Goal: Information Seeking & Learning: Learn about a topic

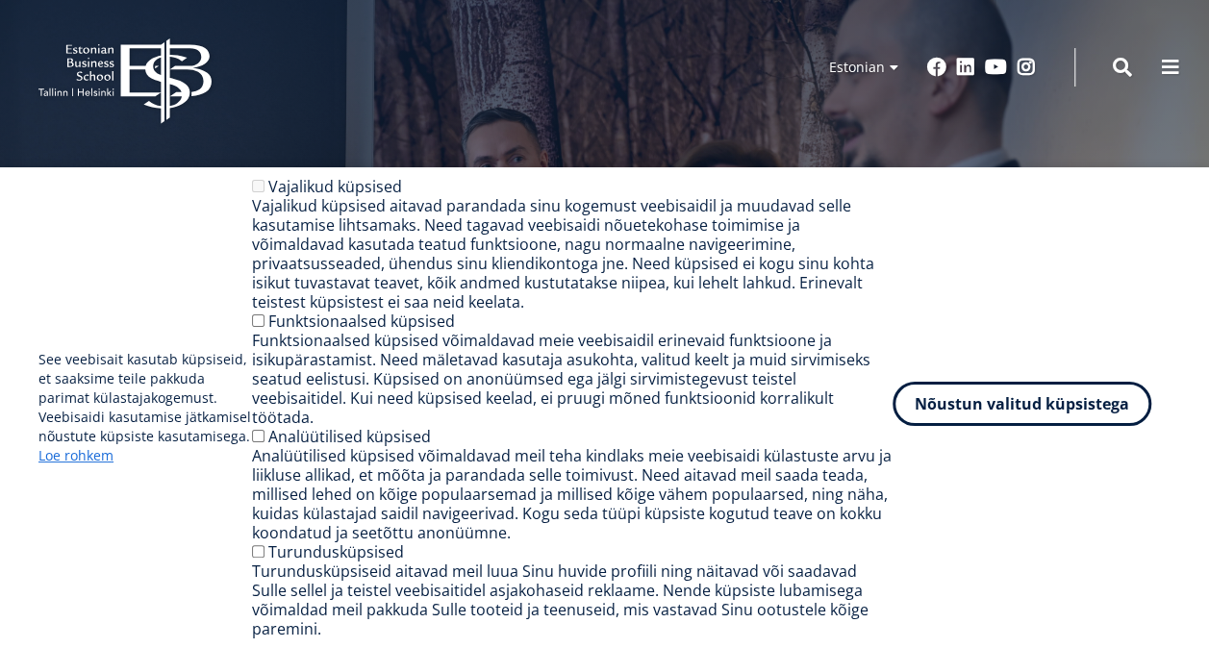
click at [1058, 425] on button "Nõustun valitud küpsistega" at bounding box center [1022, 404] width 259 height 44
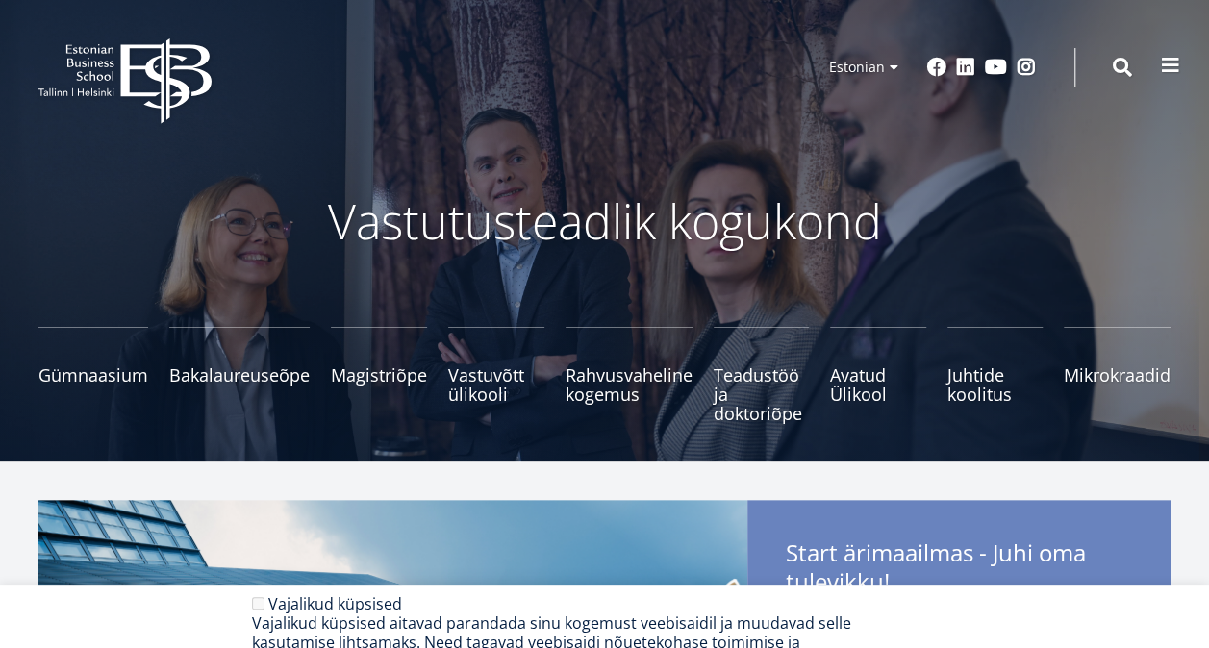
click at [1171, 72] on span at bounding box center [1170, 65] width 19 height 19
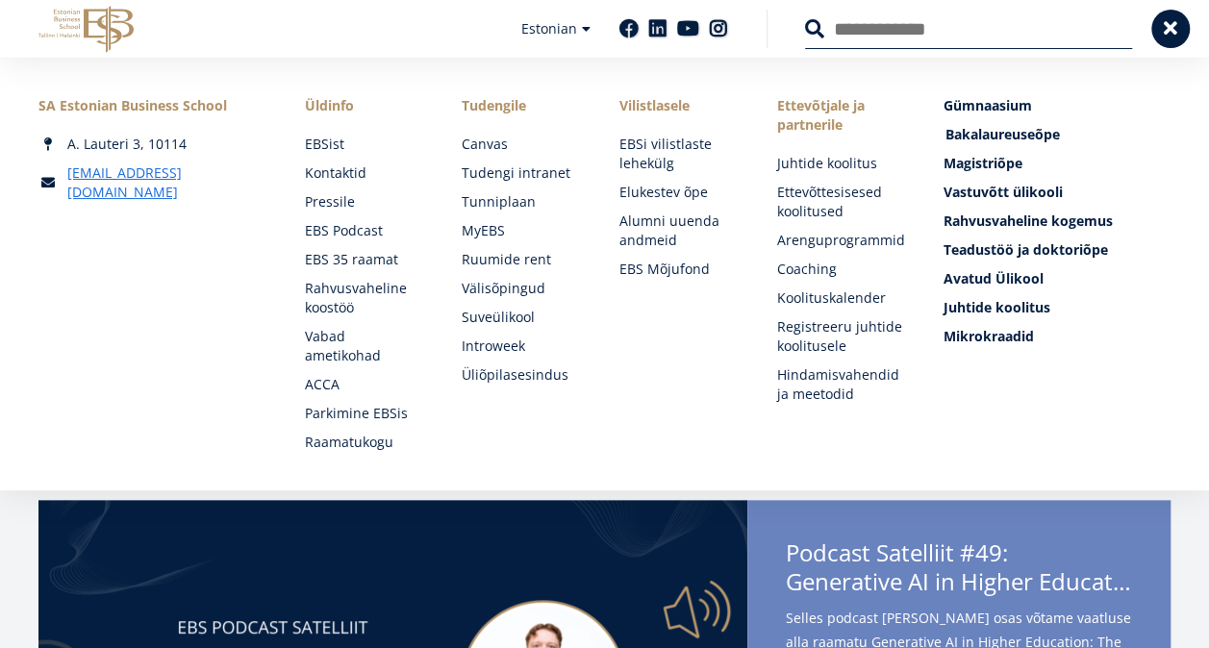
click at [990, 135] on span "Bakalaureuseõpe Tutvu ja registreeru" at bounding box center [1002, 134] width 114 height 18
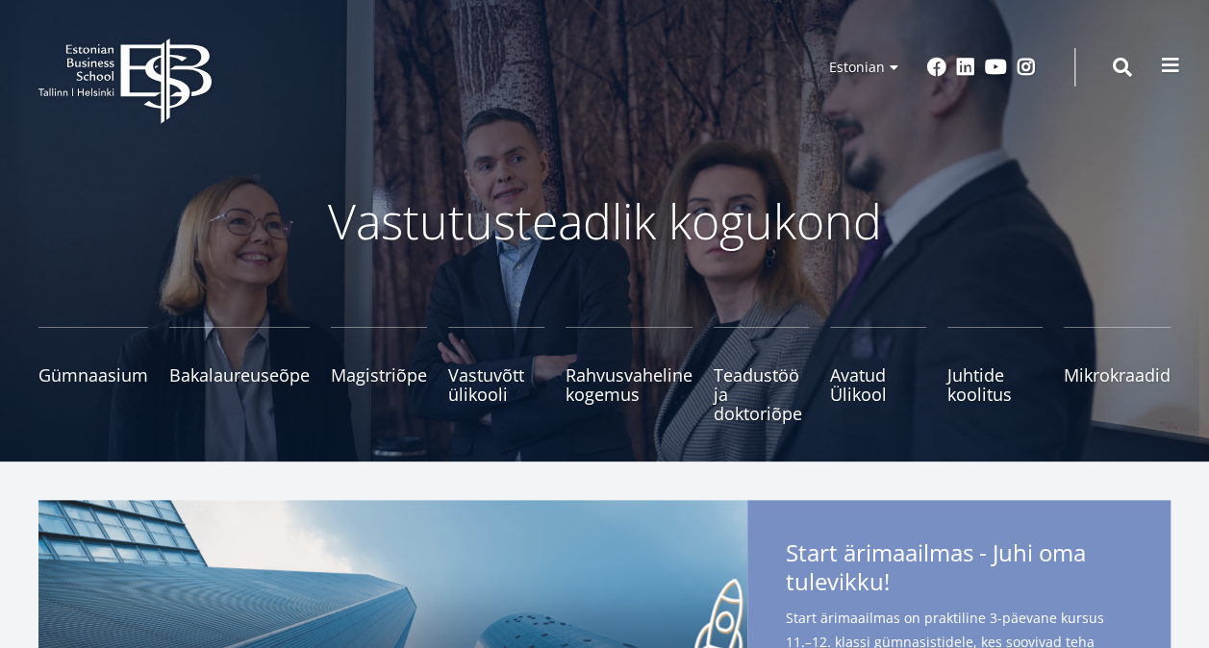
click at [1164, 70] on span at bounding box center [1170, 65] width 19 height 19
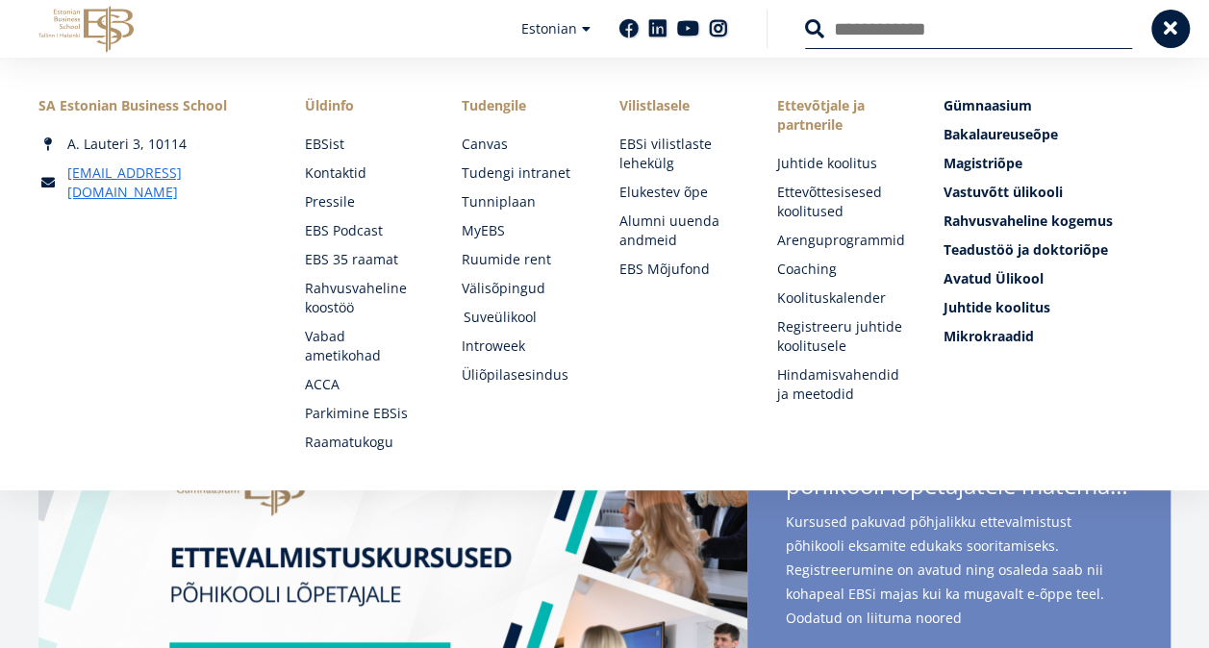
scroll to position [192, 0]
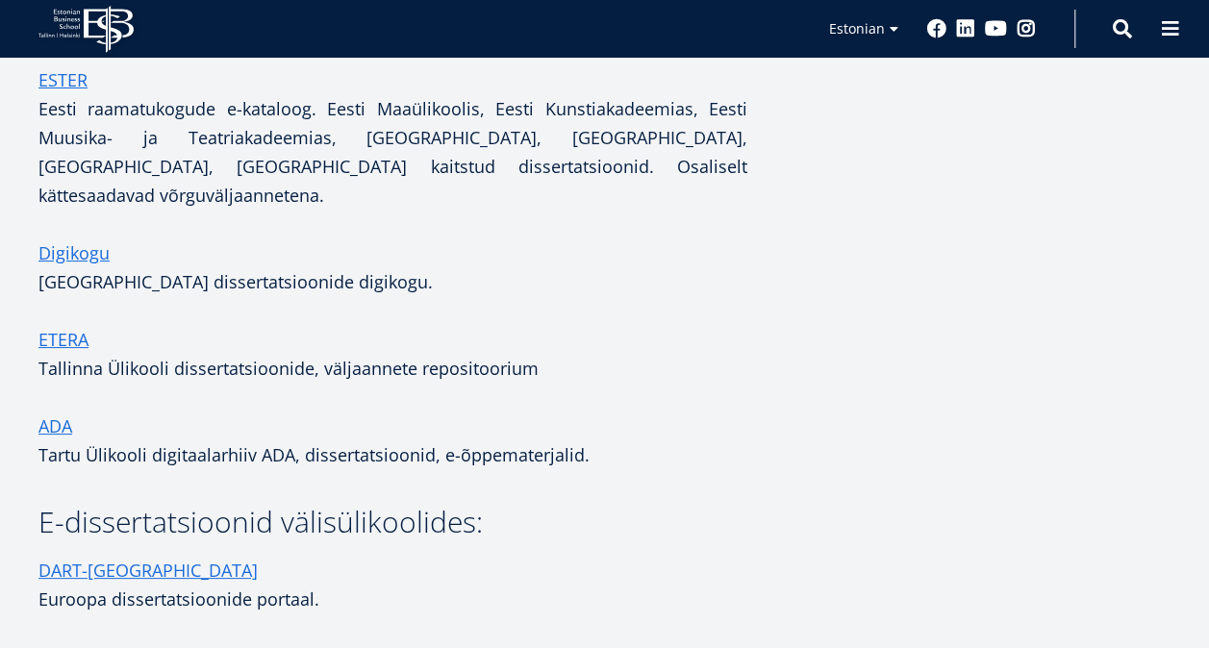
scroll to position [3560, 0]
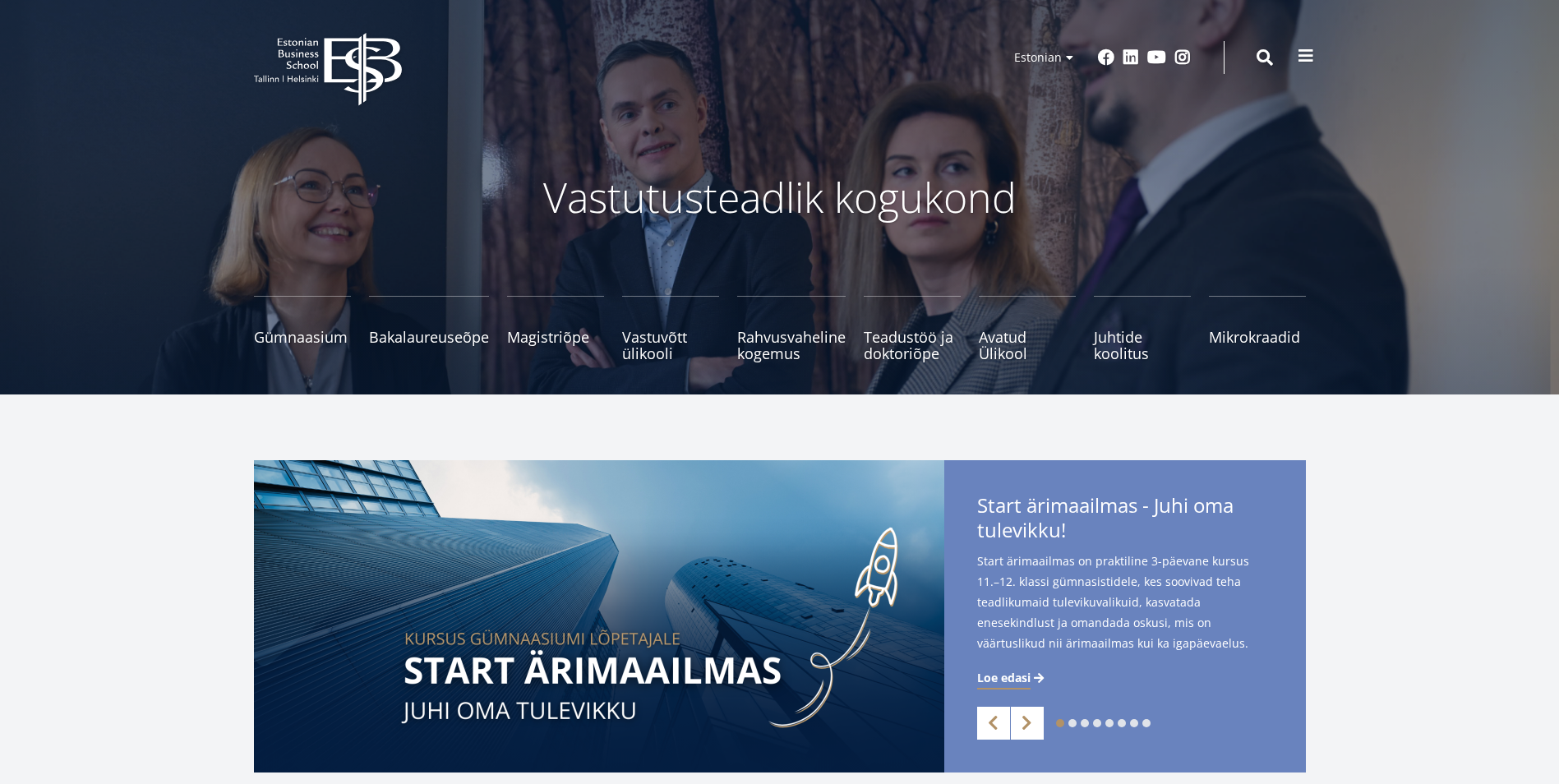
click at [1305, 73] on div "EBS Logo Created with Sketch. Kasutaja konto menüü Admin Estonian Estonian Engl…" at bounding box center [779, 57] width 1183 height 50
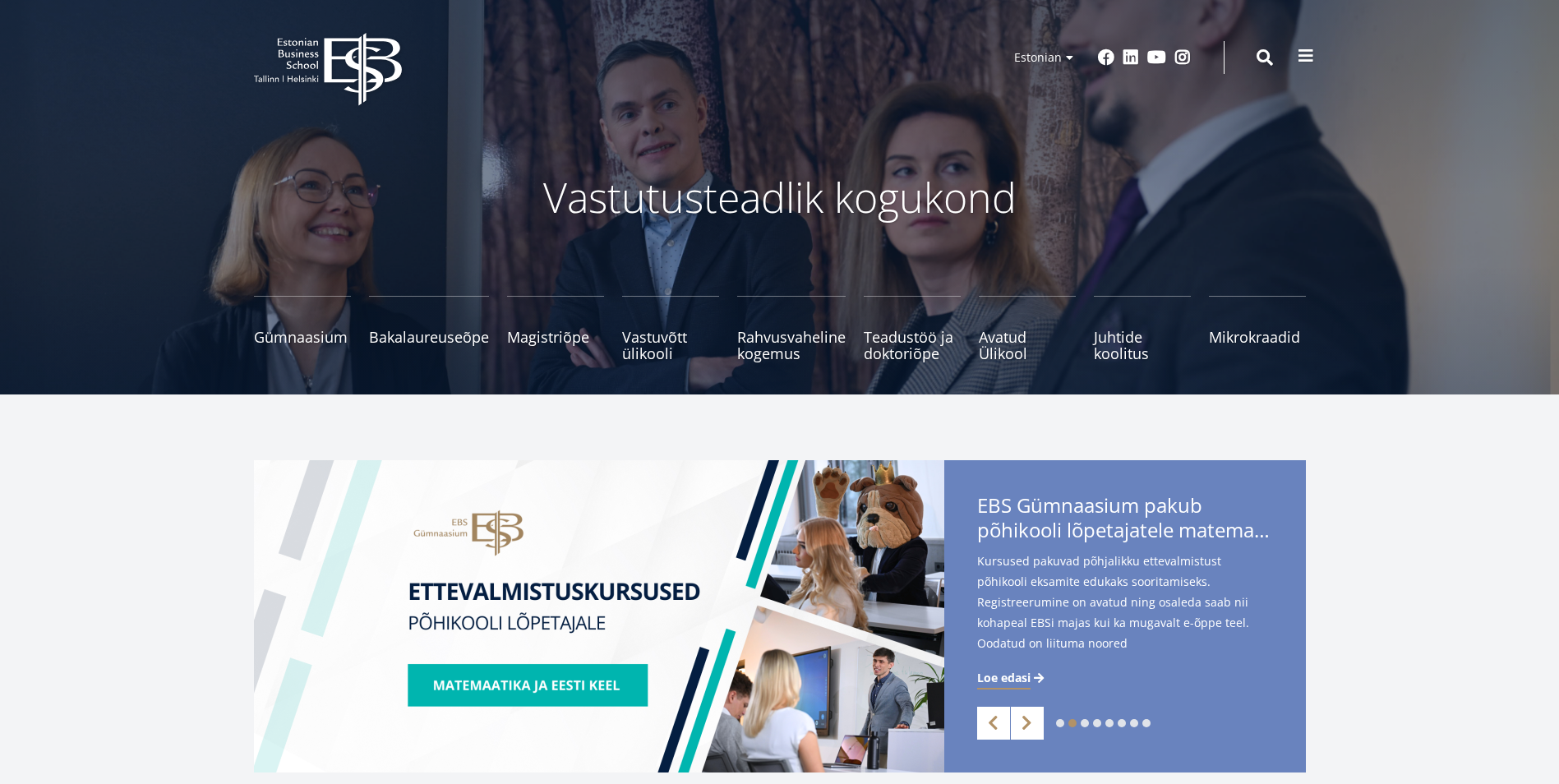
click at [1305, 54] on span at bounding box center [1305, 56] width 16 height 16
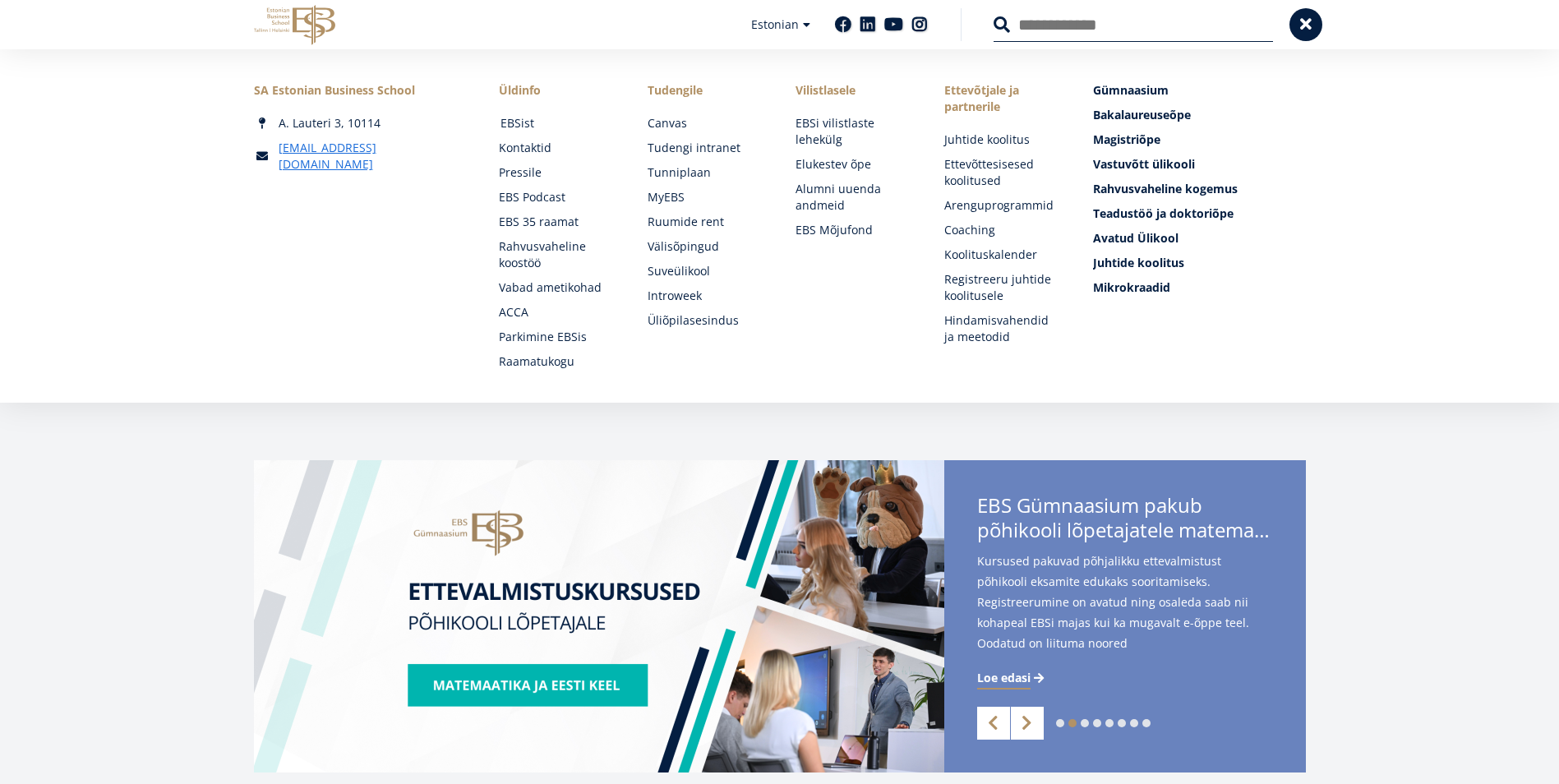
click at [519, 120] on link "EBSist" at bounding box center [559, 123] width 116 height 16
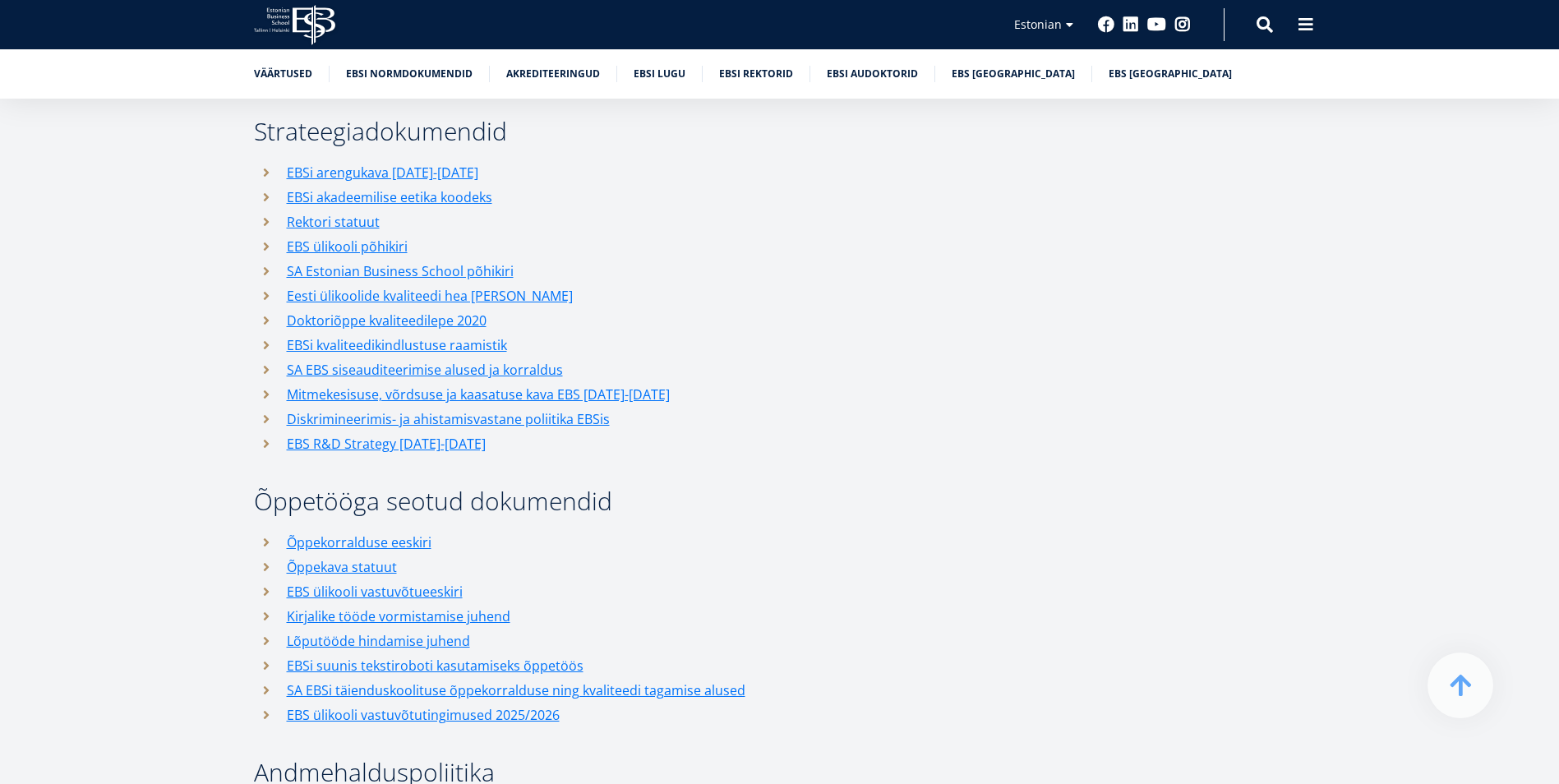
scroll to position [1890, 0]
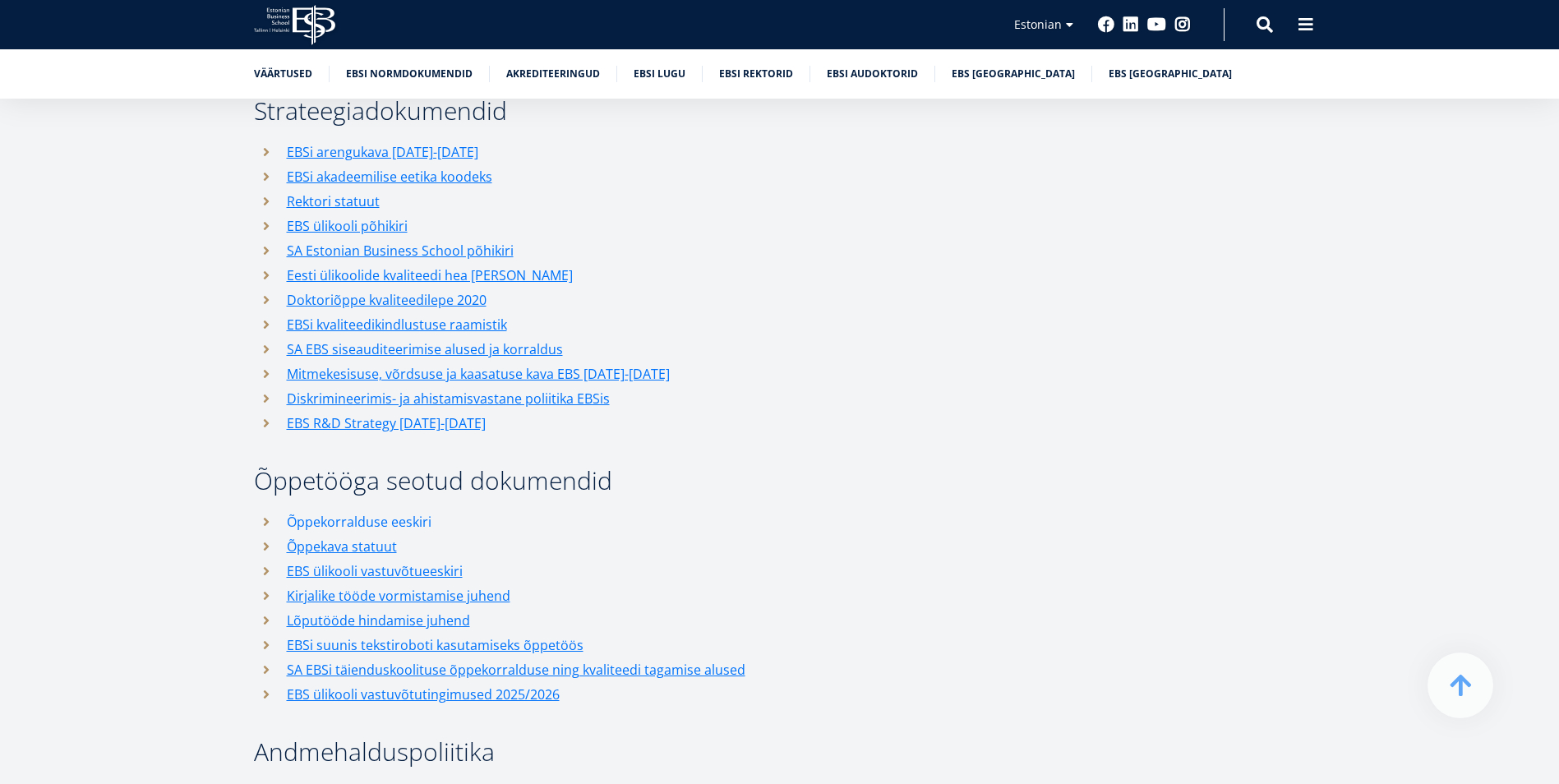
click at [396, 509] on link "Õppekorralduse eeskiri" at bounding box center [359, 521] width 144 height 25
click at [268, 608] on li "Lõputööde hindamise juhend" at bounding box center [644, 620] width 781 height 25
click at [327, 608] on link "Lõputööde hindamise juhend" at bounding box center [378, 620] width 184 height 25
click at [493, 583] on link "Kirjalike tööde vormistamise juhend" at bounding box center [399, 595] width 224 height 25
click at [331, 534] on link "Õppekava statuut" at bounding box center [342, 546] width 110 height 25
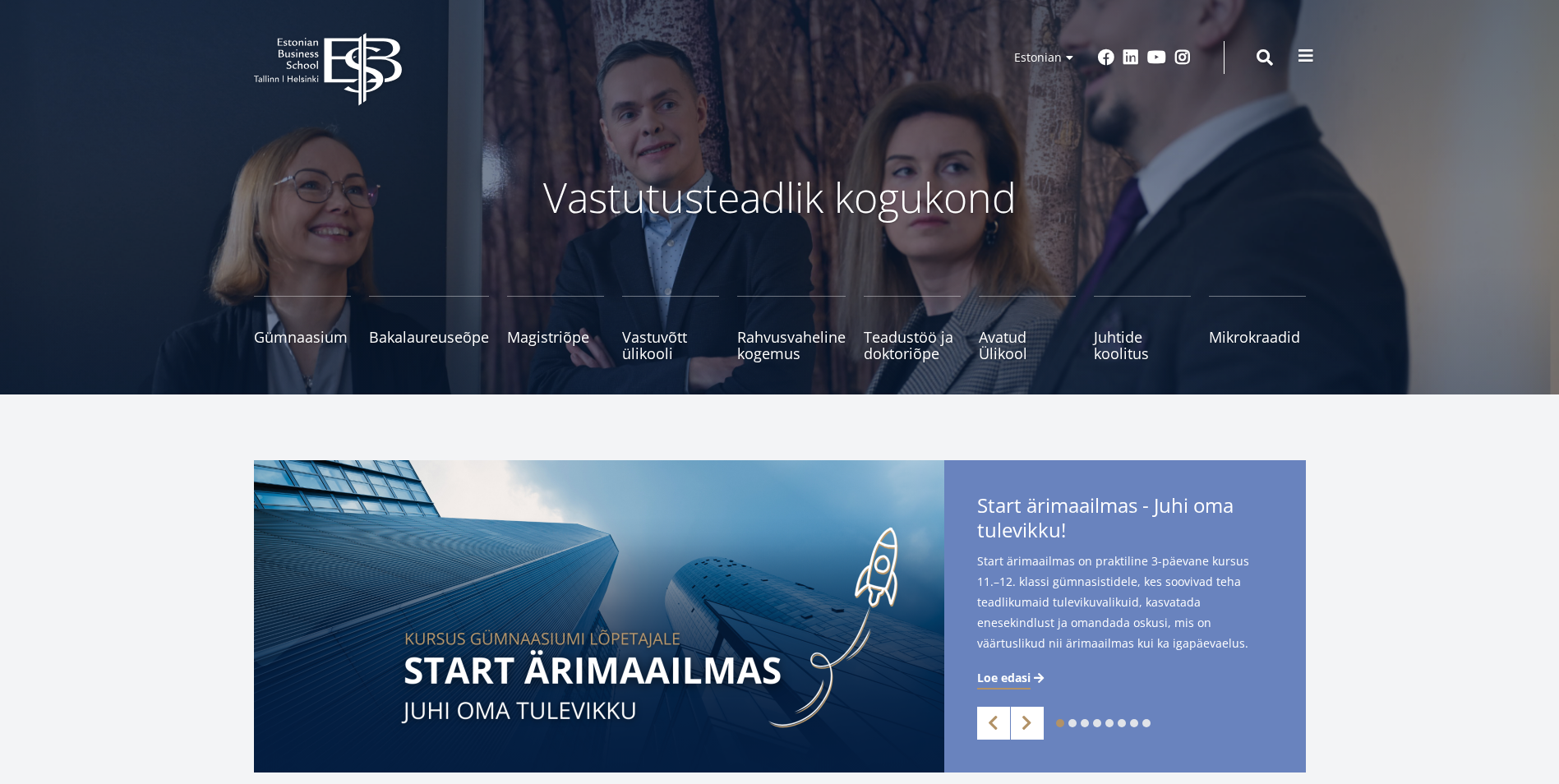
click at [1313, 53] on span at bounding box center [1305, 56] width 16 height 16
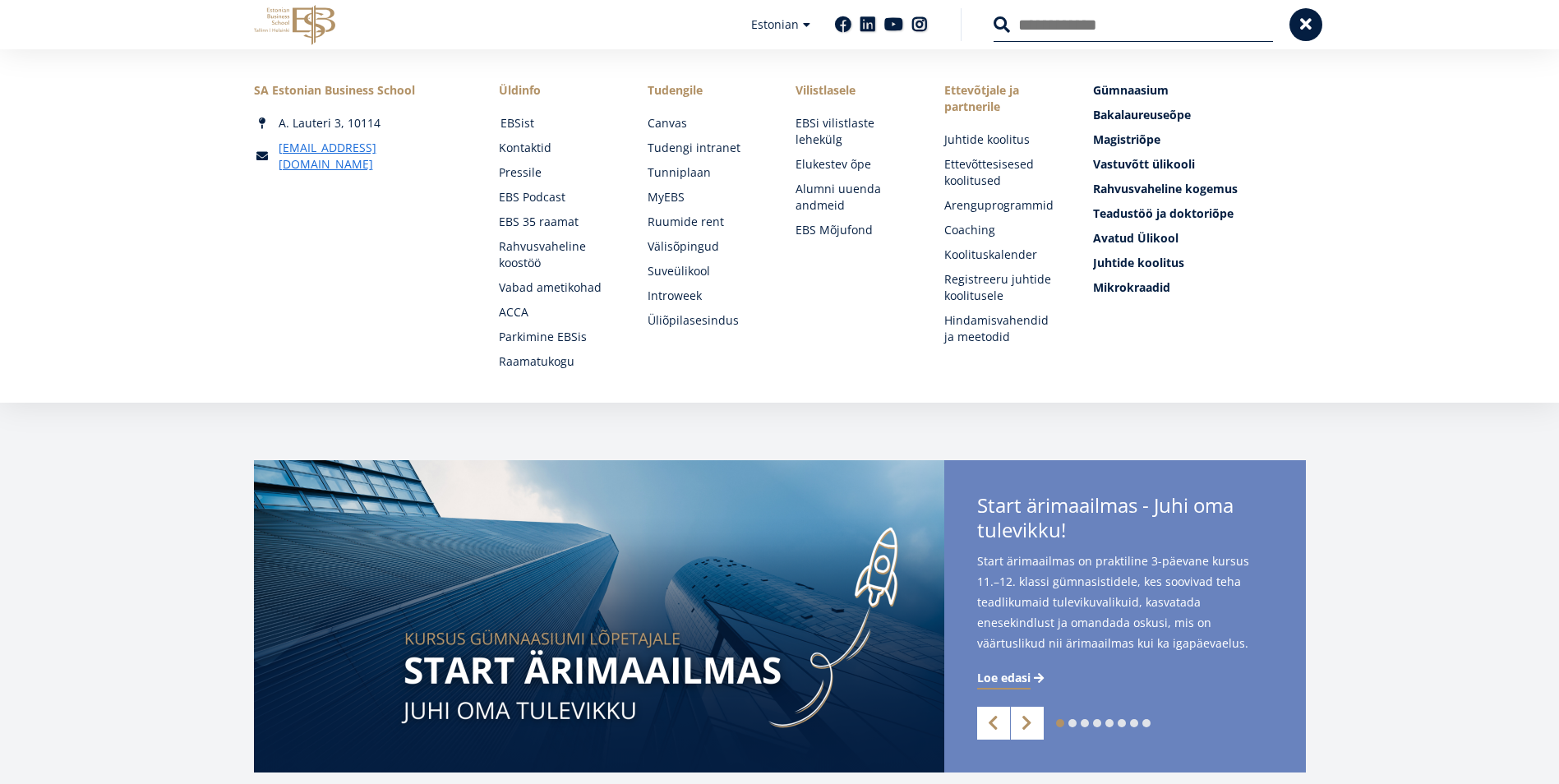
click at [525, 128] on link "EBSist" at bounding box center [559, 123] width 116 height 16
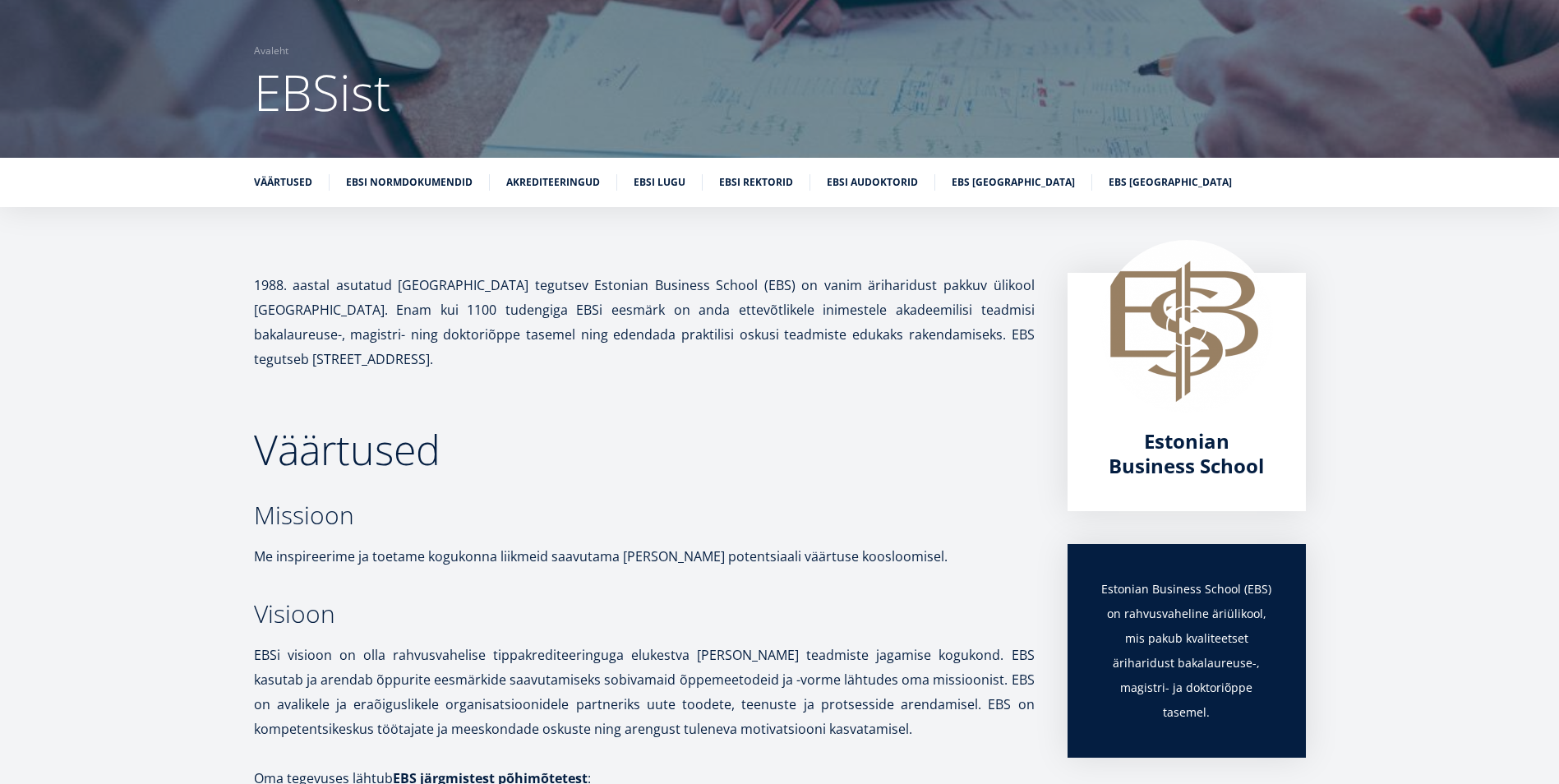
scroll to position [115, 0]
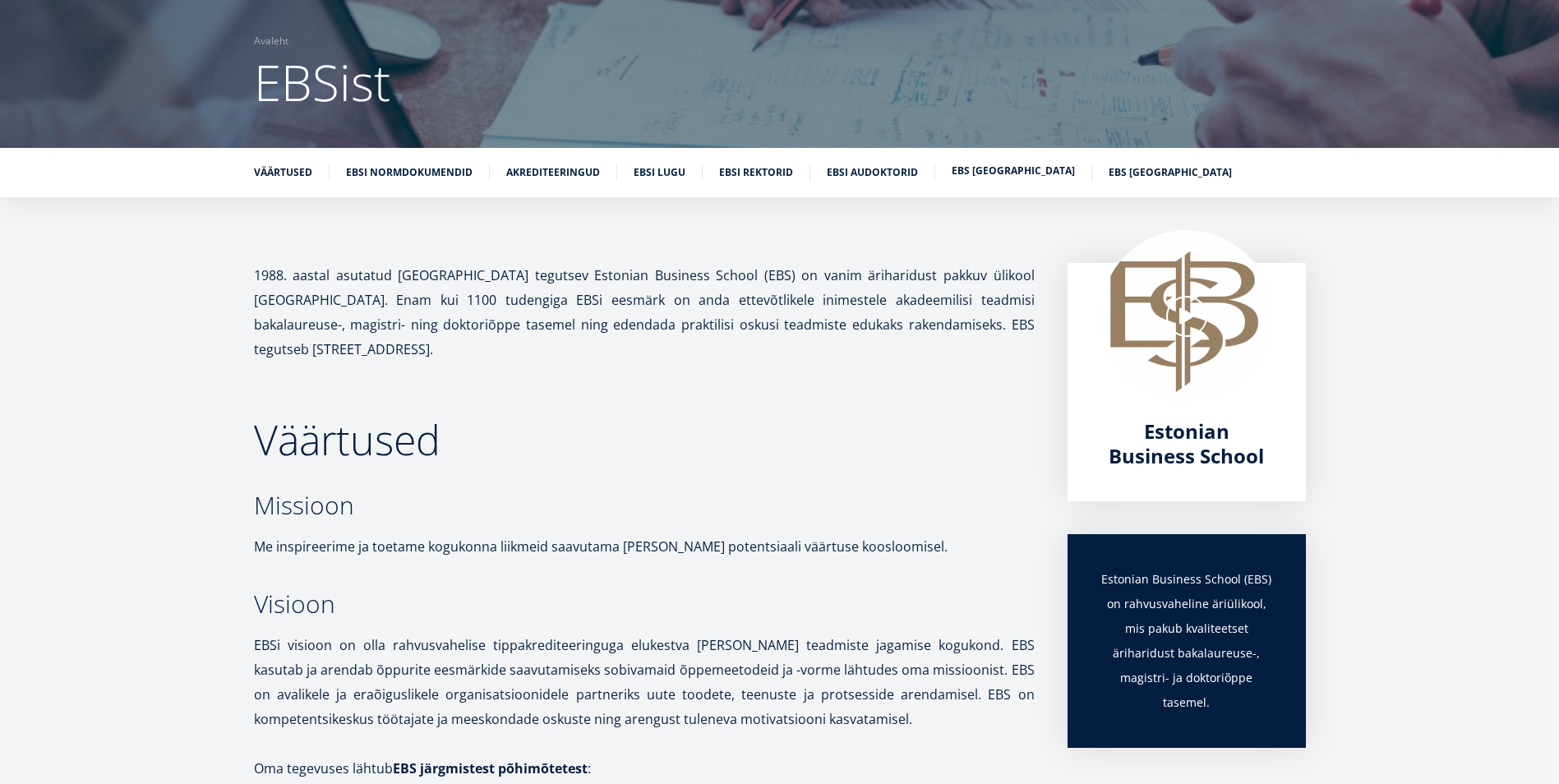
click at [999, 177] on link "EBS [GEOGRAPHIC_DATA]" at bounding box center [1013, 170] width 123 height 16
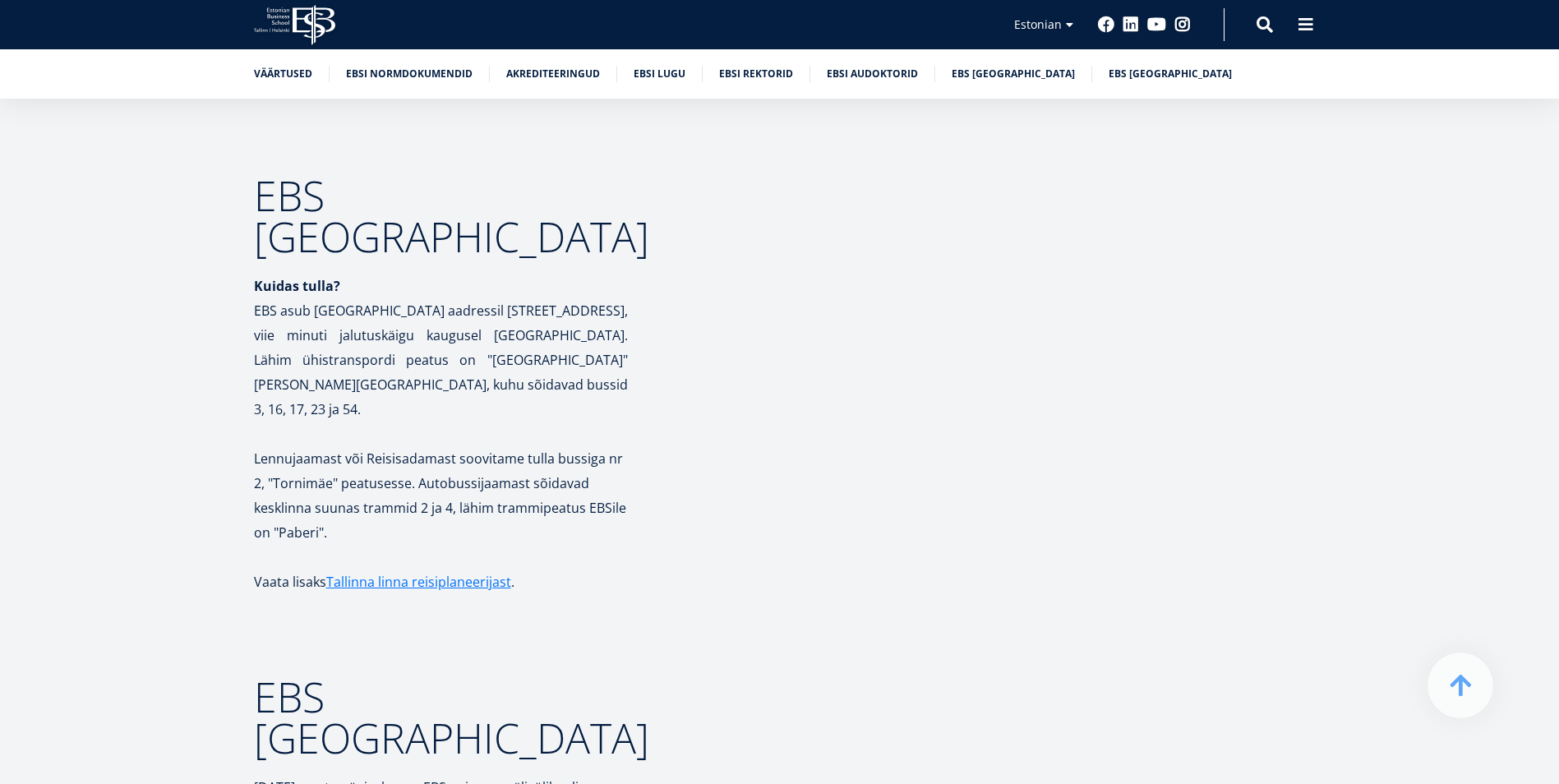
scroll to position [7626, 0]
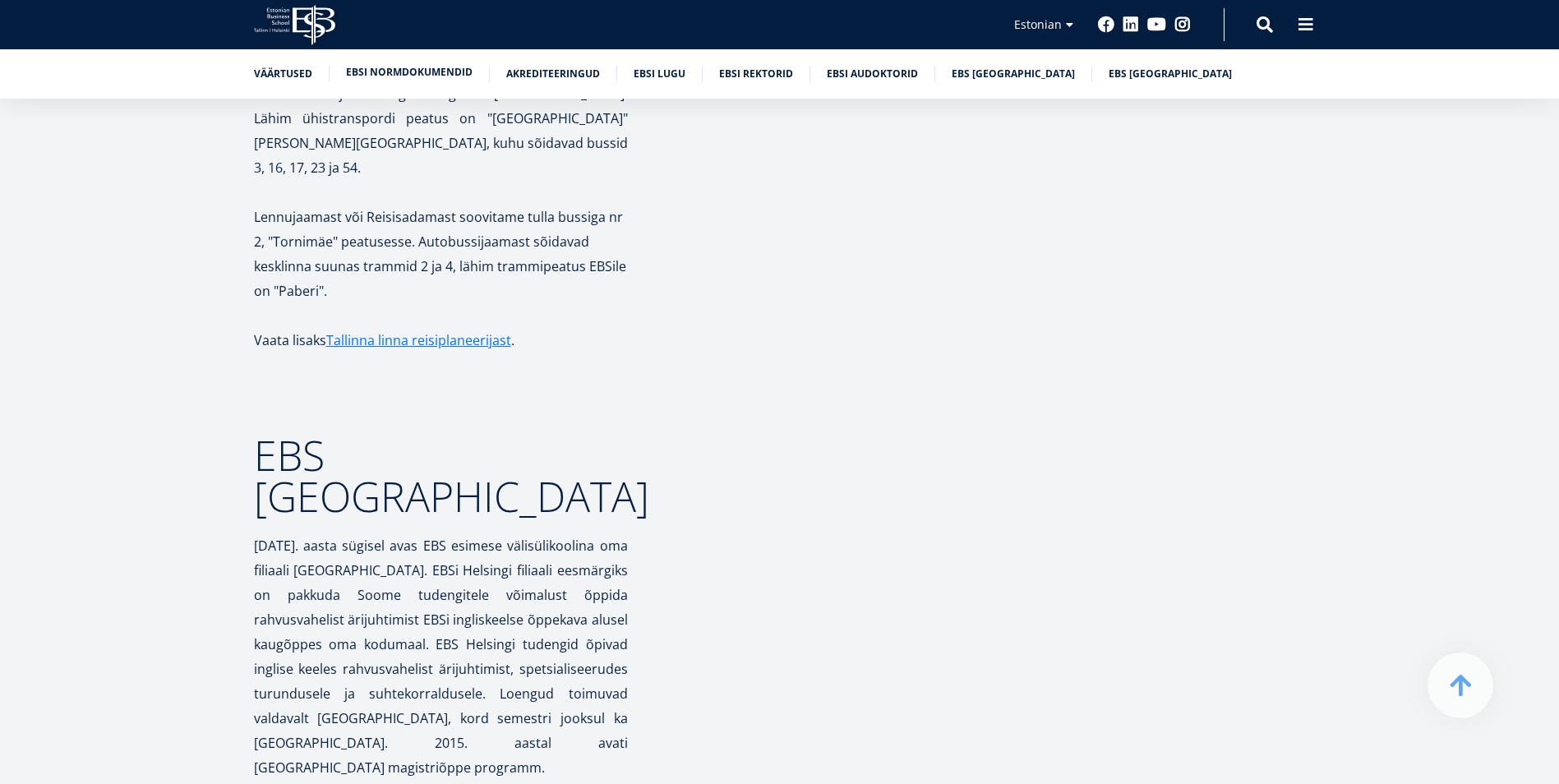
click at [422, 70] on link "EBSi normdokumendid" at bounding box center [409, 72] width 126 height 16
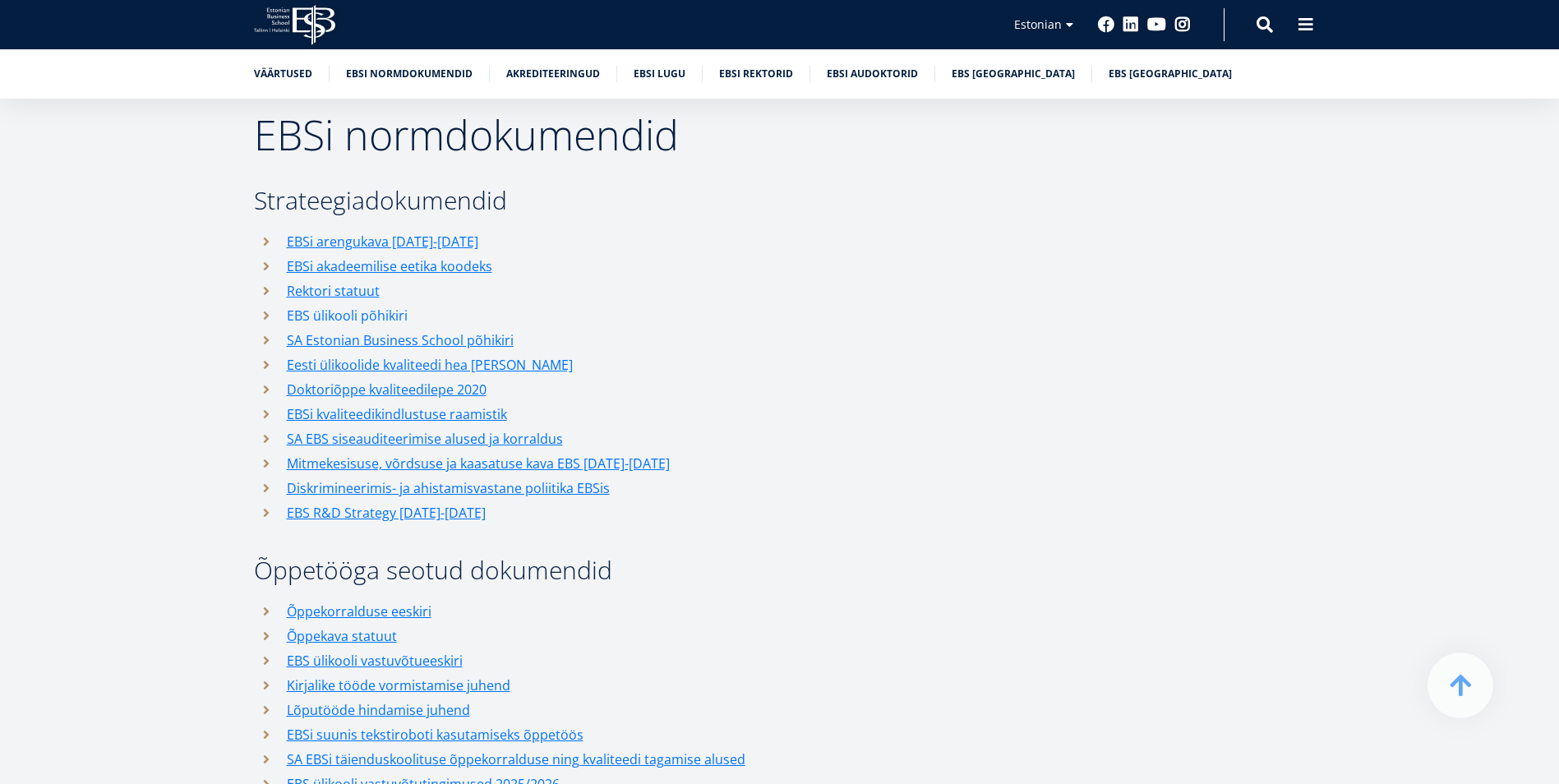
click at [374, 303] on link "EBS ülikooli põhikiri" at bounding box center [347, 315] width 120 height 25
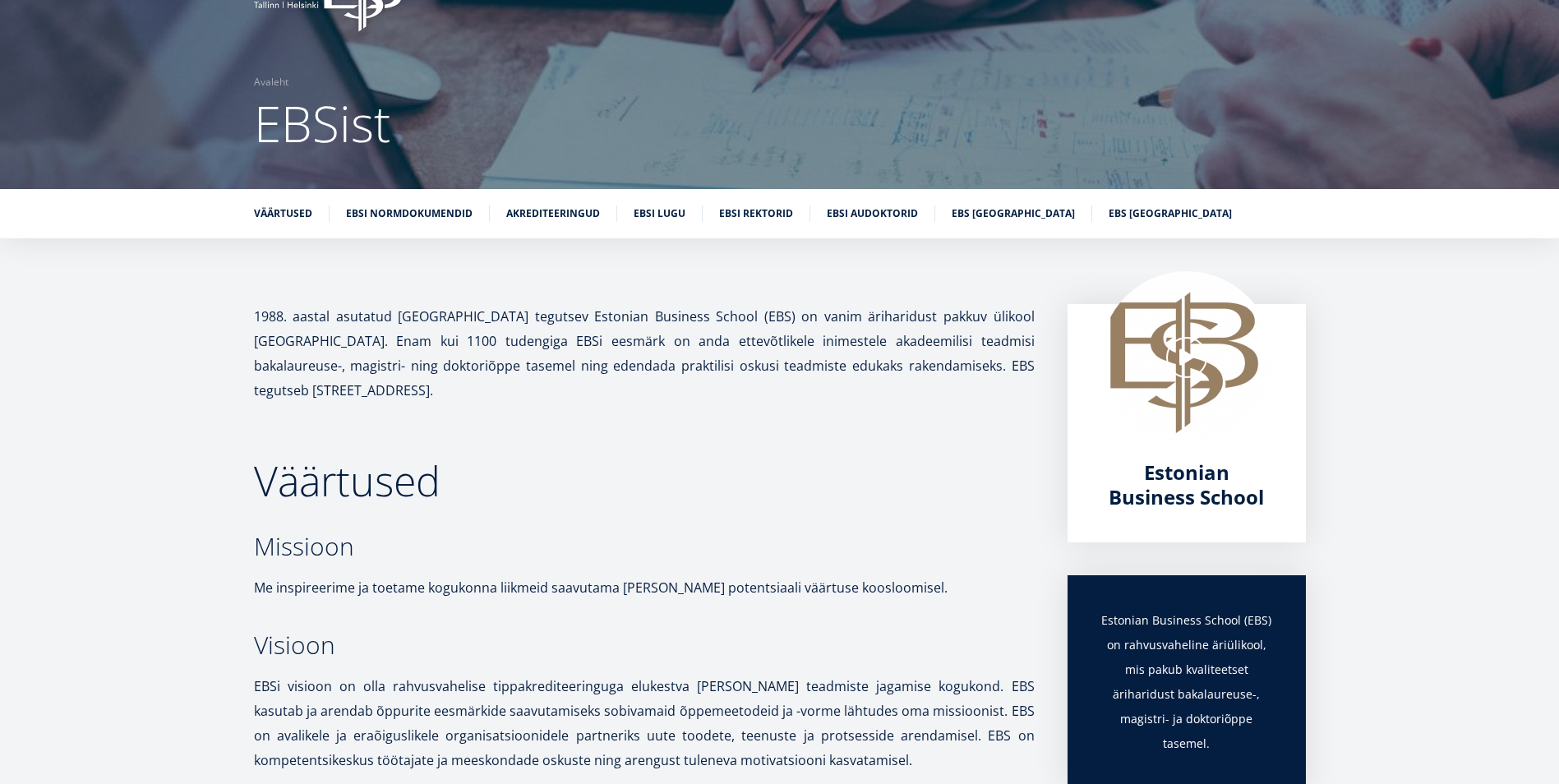
scroll to position [0, 0]
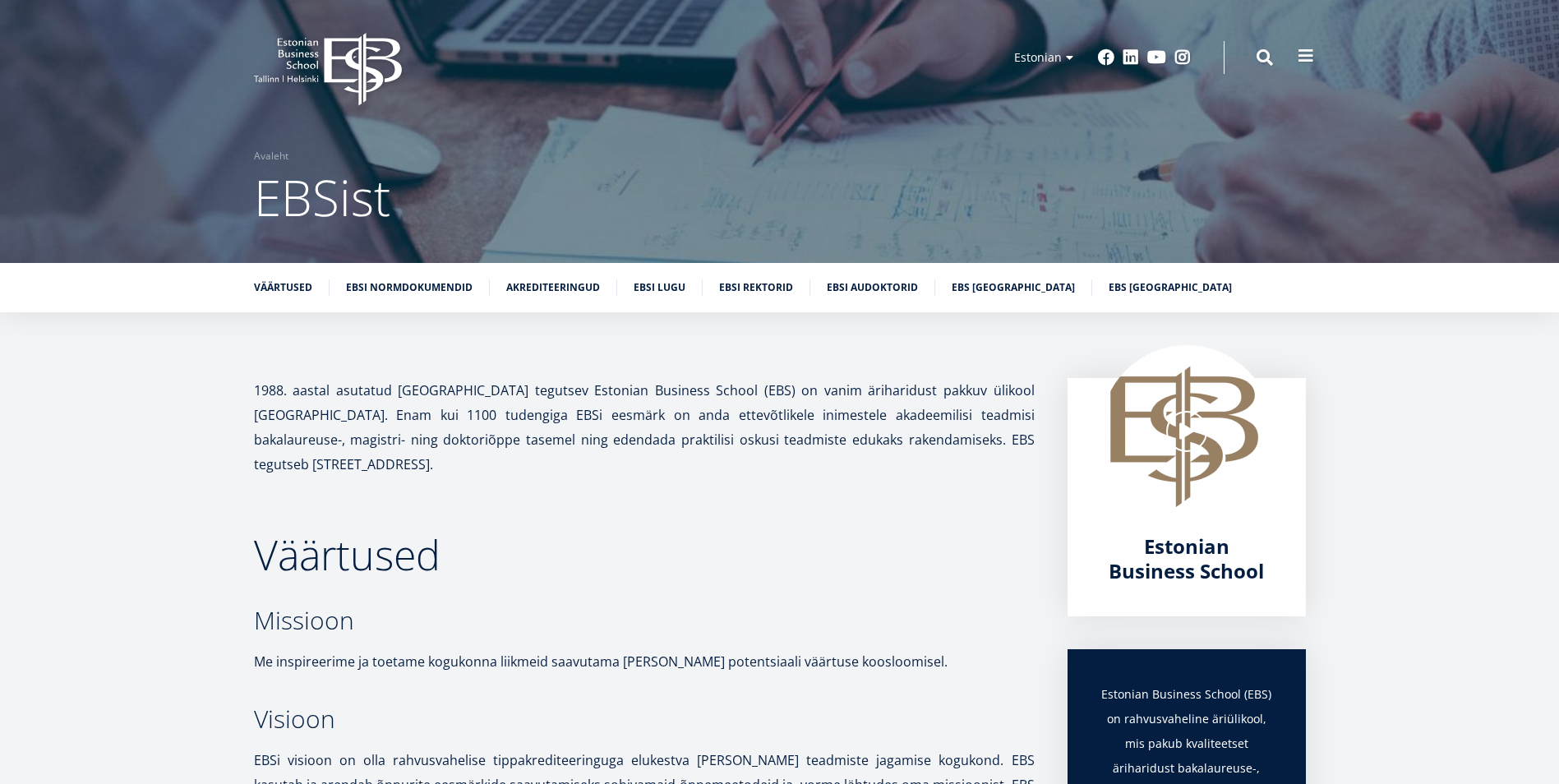
click at [1304, 51] on span at bounding box center [1305, 56] width 16 height 16
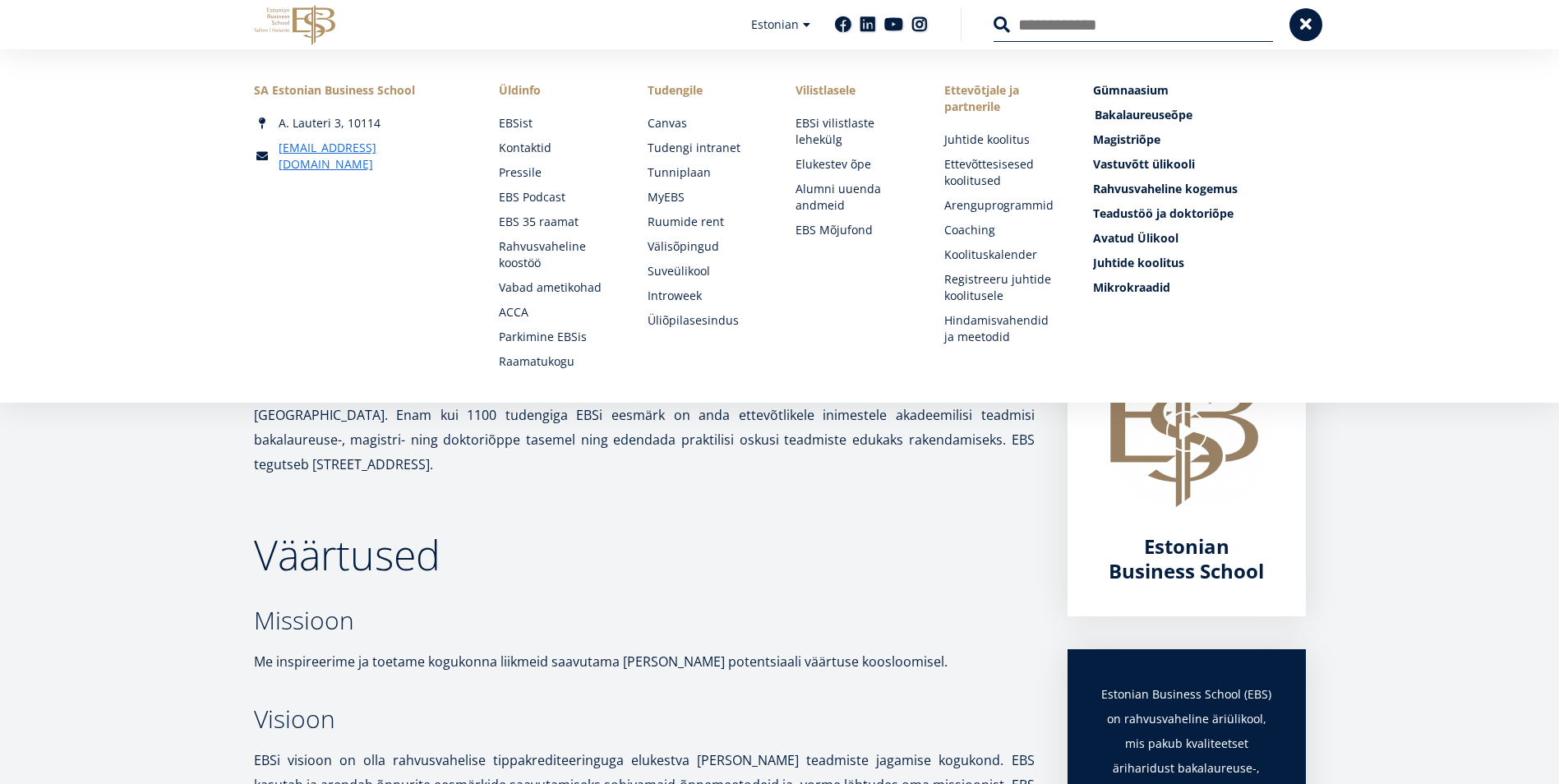
click at [1120, 119] on span "Bakalaureuseõpe Tutvu ja registreeru" at bounding box center [1143, 114] width 97 height 15
